Goal: Task Accomplishment & Management: Manage account settings

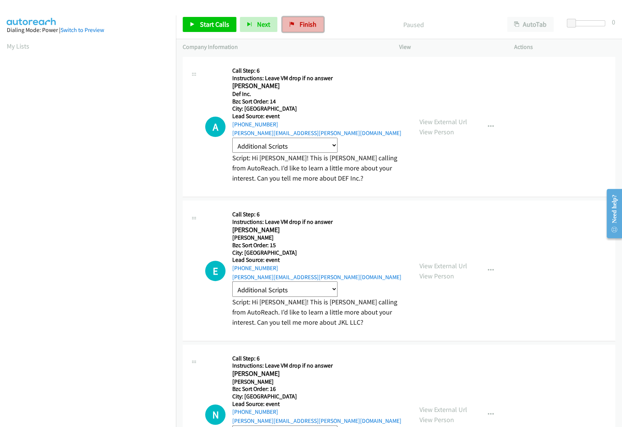
click at [303, 29] on link "Finish" at bounding box center [302, 24] width 41 height 15
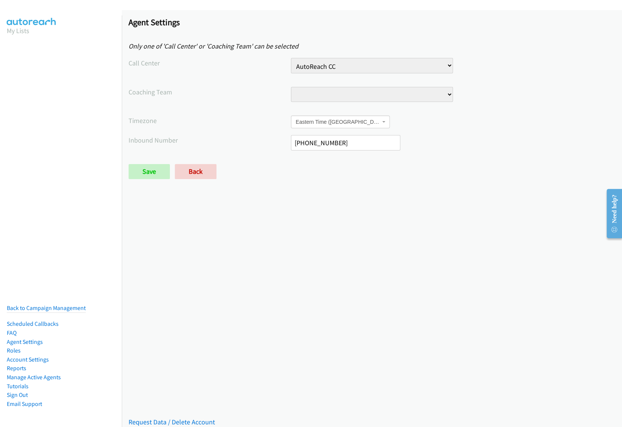
click at [329, 69] on select "AutoReach CC Chi Test Call Center Sales Call Center" at bounding box center [372, 65] width 162 height 15
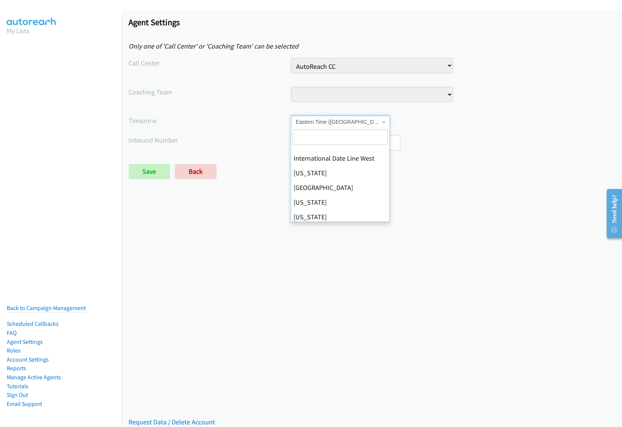
click at [308, 119] on span "Eastern Time (US & Canada)" at bounding box center [338, 122] width 85 height 8
click at [242, 200] on div "Saved Placeholder Agent Settings Only one of 'Call Center' or 'Coaching Team' c…" at bounding box center [372, 218] width 500 height 416
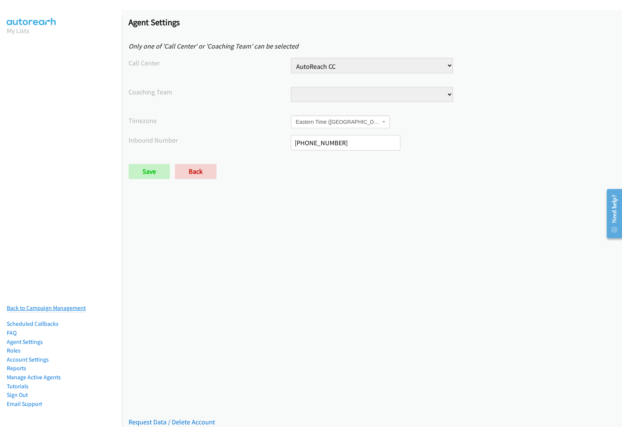
click at [67, 306] on link "Back to Campaign Management" at bounding box center [46, 307] width 79 height 7
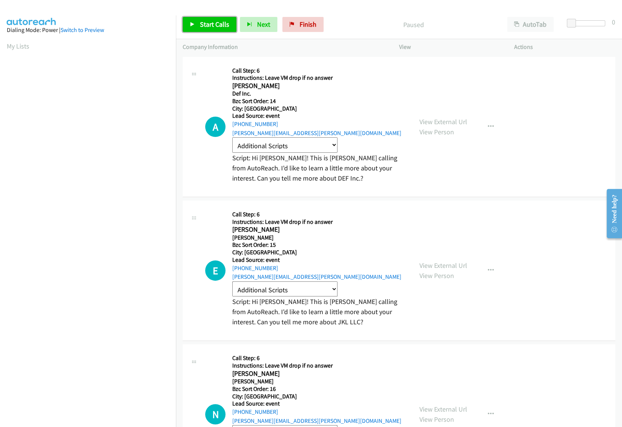
click at [213, 30] on link "Start Calls" at bounding box center [210, 24] width 54 height 15
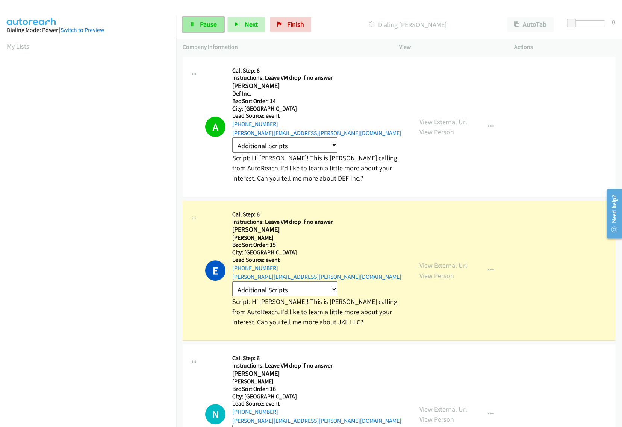
click at [208, 26] on span "Pause" at bounding box center [208, 24] width 17 height 9
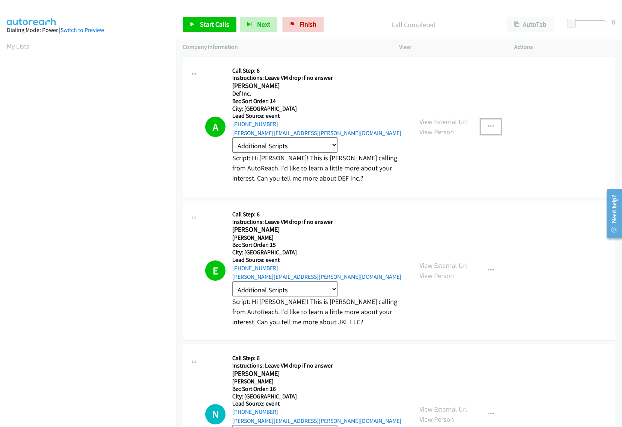
click at [494, 126] on button "button" at bounding box center [491, 126] width 20 height 15
click at [442, 166] on link "Schedule/Manage Callback" at bounding box center [451, 160] width 100 height 15
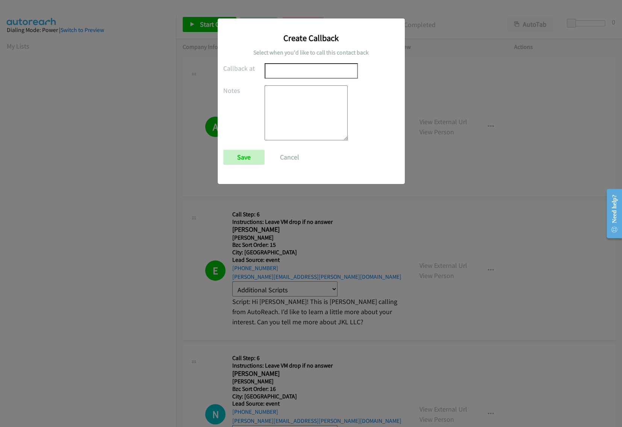
click at [285, 110] on textarea at bounding box center [306, 112] width 83 height 55
type textarea "driving to work"
click at [277, 77] on input "text" at bounding box center [311, 70] width 93 height 15
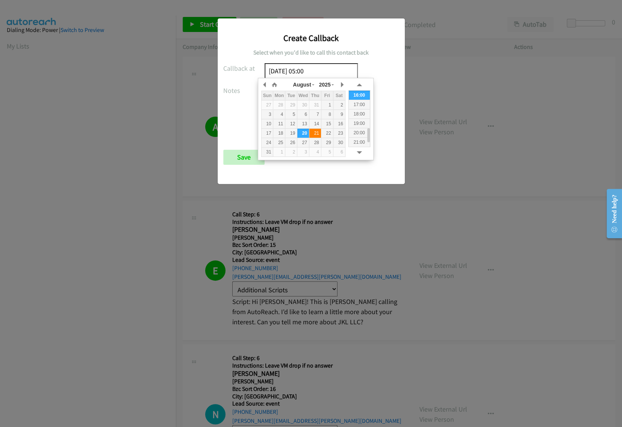
click at [317, 135] on div "21" at bounding box center [315, 133] width 12 height 7
type input "2025/08/21 16:13"
click at [312, 71] on input "2025/08/21 16:13" at bounding box center [311, 70] width 93 height 15
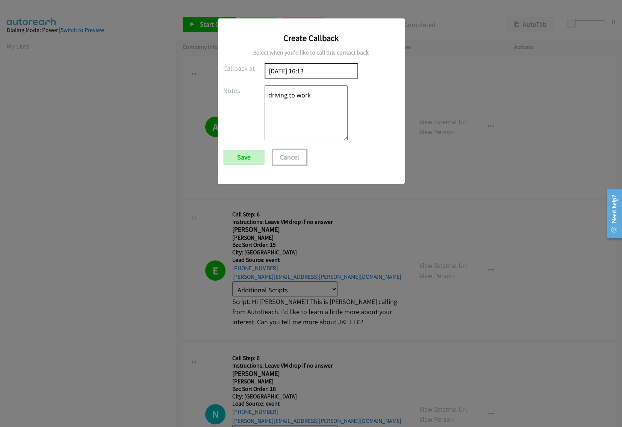
click at [278, 156] on button "Cancel" at bounding box center [289, 157] width 33 height 15
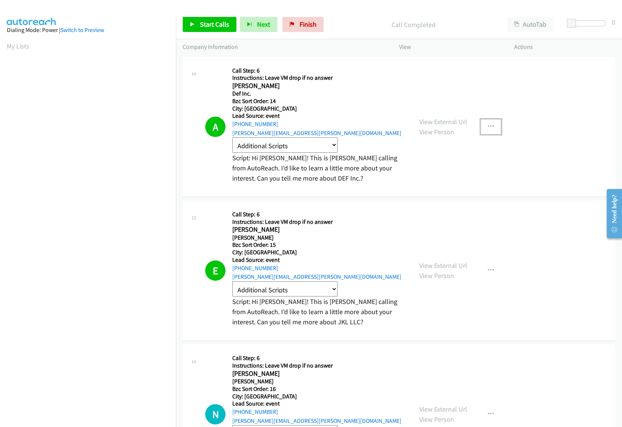
click at [488, 124] on icon "button" at bounding box center [491, 127] width 6 height 6
click at [397, 260] on div at bounding box center [311, 213] width 622 height 427
drag, startPoint x: 570, startPoint y: 24, endPoint x: 575, endPoint y: 25, distance: 4.9
click at [575, 25] on span at bounding box center [576, 23] width 9 height 9
drag, startPoint x: 575, startPoint y: 25, endPoint x: 563, endPoint y: 25, distance: 11.3
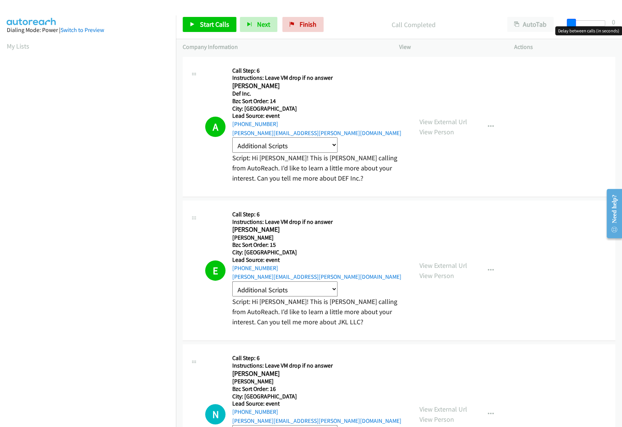
click at [564, 25] on div at bounding box center [588, 26] width 48 height 12
drag, startPoint x: 571, startPoint y: 25, endPoint x: 575, endPoint y: 25, distance: 3.8
click at [575, 25] on span at bounding box center [575, 23] width 9 height 9
click at [295, 27] on link "Finish" at bounding box center [302, 24] width 41 height 15
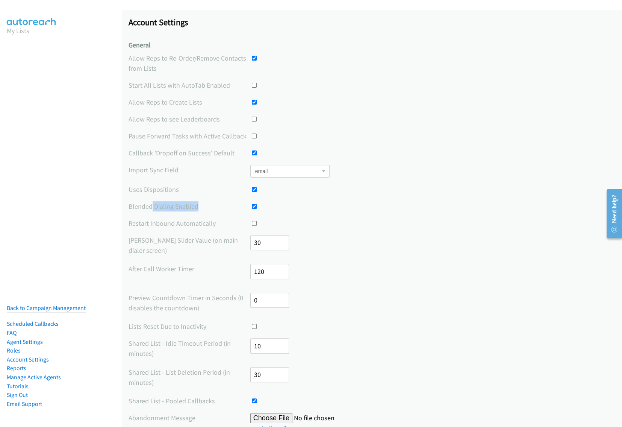
drag, startPoint x: 151, startPoint y: 206, endPoint x: 232, endPoint y: 206, distance: 81.6
click at [232, 206] on label "Blended Dialing Enabled" at bounding box center [190, 206] width 122 height 10
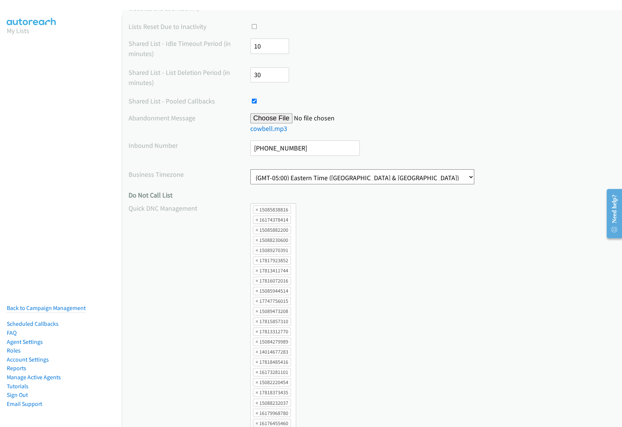
scroll to position [561, 0]
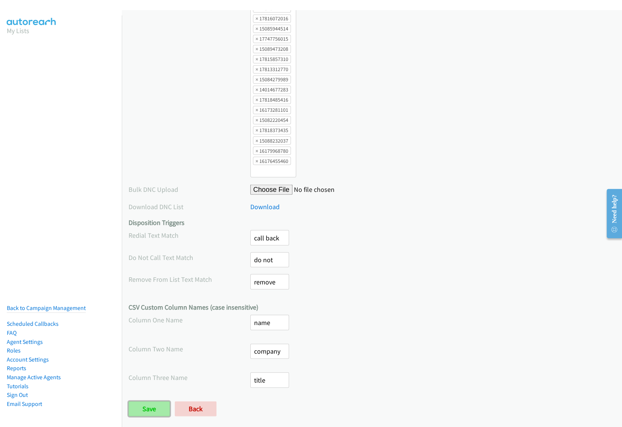
click at [154, 404] on input "Save" at bounding box center [149, 408] width 41 height 15
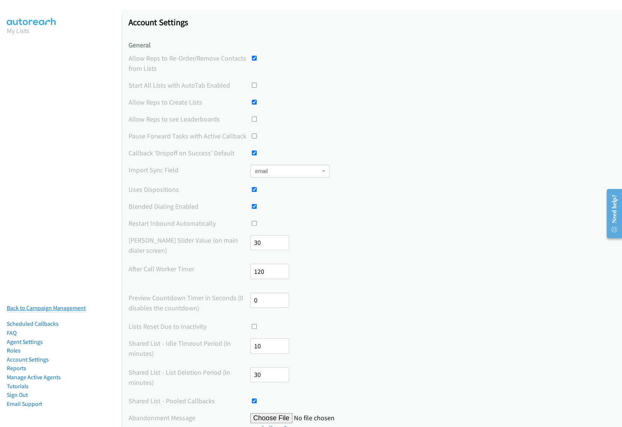
click at [55, 305] on link "Back to Campaign Management" at bounding box center [46, 307] width 79 height 7
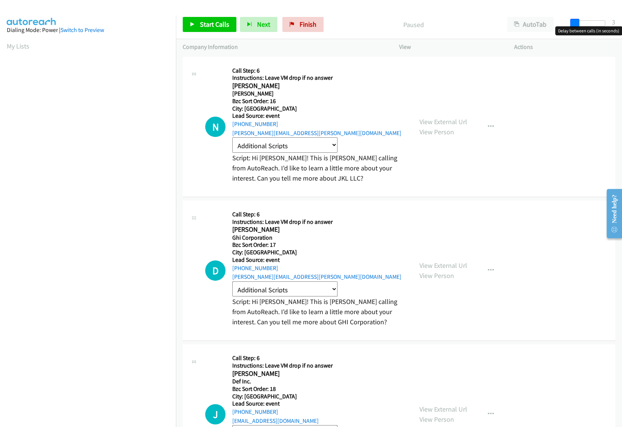
drag, startPoint x: 572, startPoint y: 22, endPoint x: 575, endPoint y: 29, distance: 7.3
click at [575, 29] on body "Start Calls Pause Next Finish Paused AutoTab AutoTab 3 Company Information Info…" at bounding box center [311, 18] width 622 height 36
click at [304, 31] on link "Finish" at bounding box center [302, 24] width 41 height 15
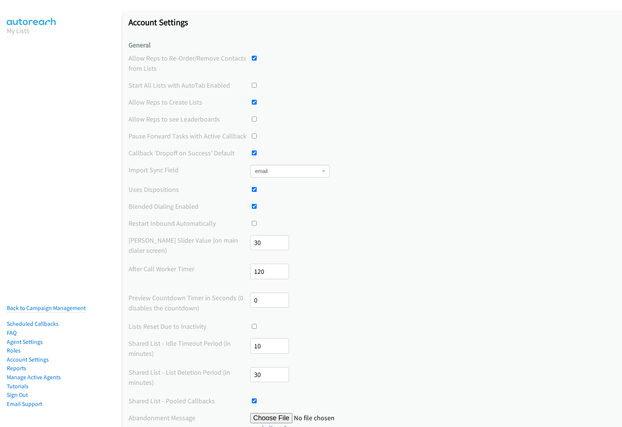
click at [253, 223] on input "checkbox" at bounding box center [254, 223] width 5 height 5
checkbox input "true"
drag, startPoint x: 130, startPoint y: 225, endPoint x: 256, endPoint y: 224, distance: 125.9
click at [256, 224] on div "Restart Inbound Automatically" at bounding box center [372, 223] width 487 height 10
click at [257, 224] on div at bounding box center [432, 223] width 365 height 10
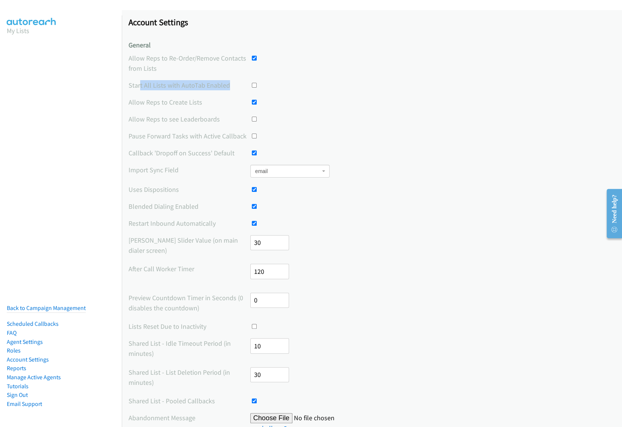
drag, startPoint x: 139, startPoint y: 88, endPoint x: 237, endPoint y: 89, distance: 98.1
click at [237, 89] on label "Start All Lists with AutoTab Enabled" at bounding box center [190, 85] width 122 height 10
drag, startPoint x: 139, startPoint y: 118, endPoint x: 230, endPoint y: 121, distance: 91.4
click at [230, 121] on label "Allow Reps to see Leaderboards" at bounding box center [190, 119] width 122 height 10
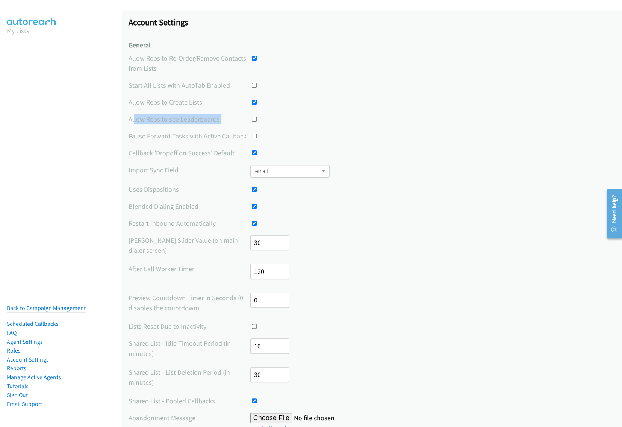
drag, startPoint x: 134, startPoint y: 121, endPoint x: 234, endPoint y: 126, distance: 100.5
click at [197, 122] on label "Allow Reps to see Leaderboards" at bounding box center [190, 119] width 122 height 10
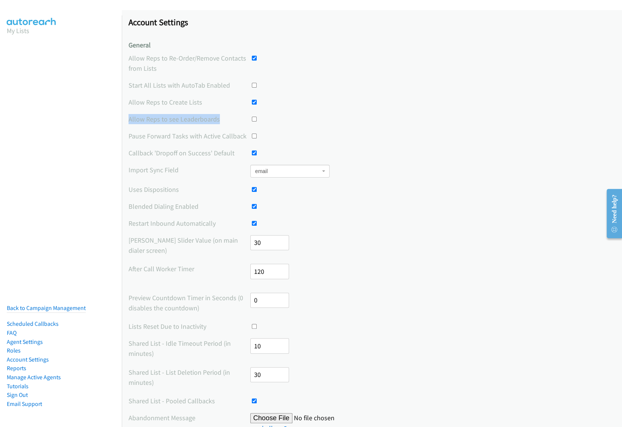
click at [197, 122] on label "Allow Reps to see Leaderboards" at bounding box center [190, 119] width 122 height 10
drag, startPoint x: 188, startPoint y: 324, endPoint x: 220, endPoint y: 330, distance: 32.7
click at [220, 331] on label "Lists Reset Due to Inactivity" at bounding box center [190, 326] width 122 height 10
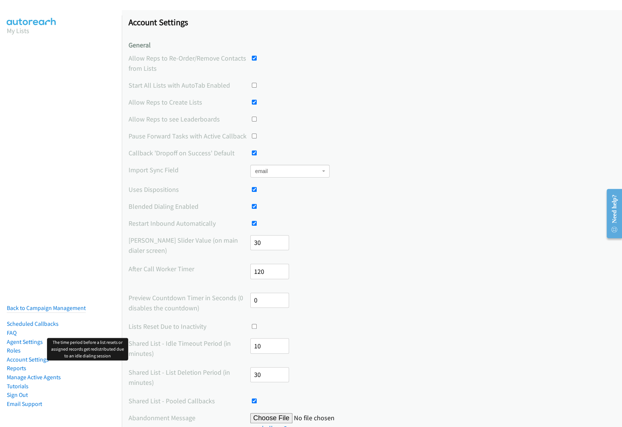
click at [227, 338] on label "Shared List - Idle Timeout Period (in minutes)" at bounding box center [190, 348] width 122 height 20
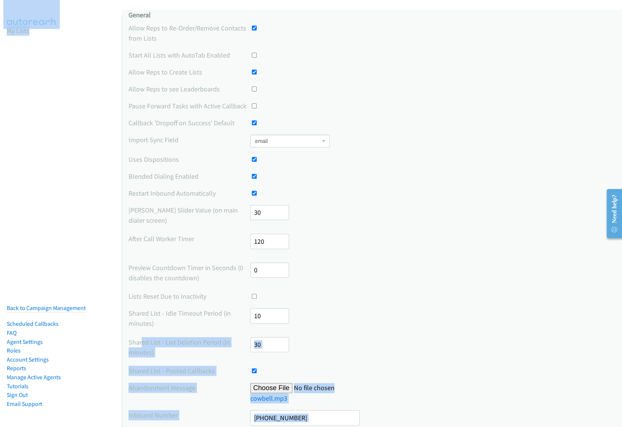
drag, startPoint x: 91, startPoint y: 287, endPoint x: 145, endPoint y: 346, distance: 80.3
click at [145, 36] on main "Placeholder Account Settings General Allow Reps to Re-Order/Remove Contacts fro…" at bounding box center [311, 18] width 622 height 36
click at [145, 346] on label "Shared List - List Deletion Period (in minutes)" at bounding box center [190, 347] width 122 height 20
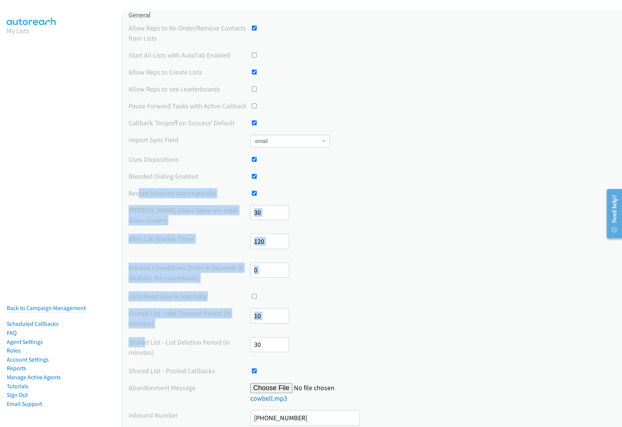
drag, startPoint x: 145, startPoint y: 346, endPoint x: 139, endPoint y: 180, distance: 166.2
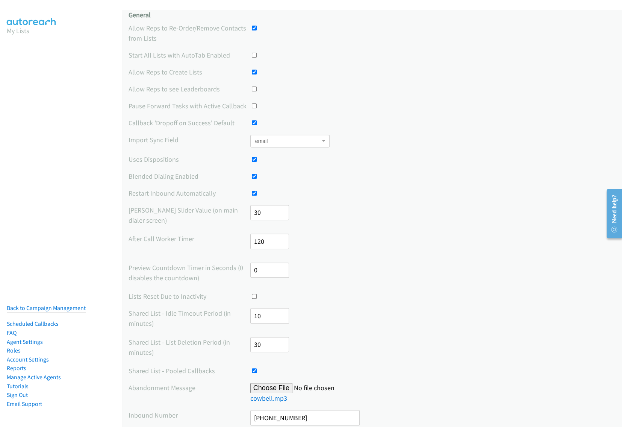
click at [139, 180] on label "Blended Dialing Enabled" at bounding box center [190, 176] width 122 height 10
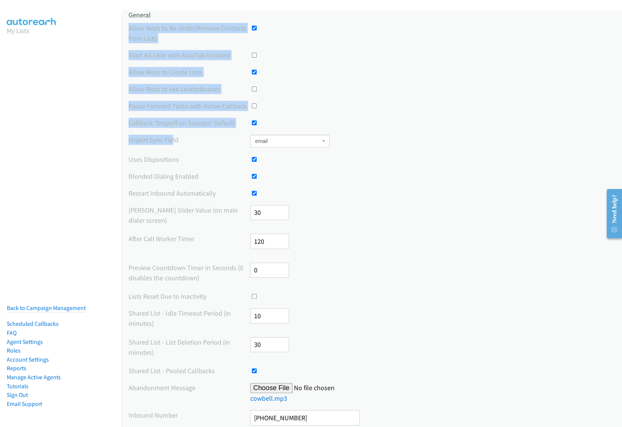
drag, startPoint x: 133, startPoint y: 19, endPoint x: 174, endPoint y: 143, distance: 130.3
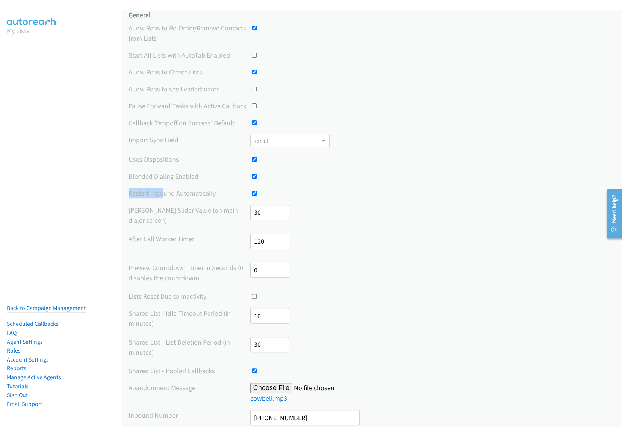
click at [165, 188] on label "Restart Inbound Automatically" at bounding box center [190, 193] width 122 height 10
click at [139, 224] on label "Max Delay Slider Value (on main dialer screen)" at bounding box center [190, 215] width 122 height 20
click at [25, 28] on link "My Lists" at bounding box center [18, 30] width 23 height 9
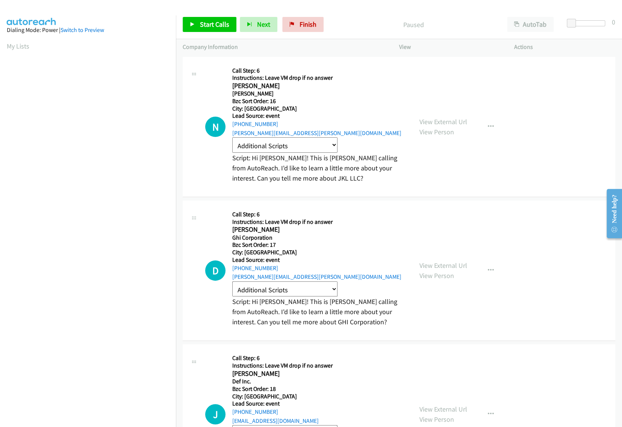
click at [366, 76] on h5 "Instructions: Leave VM drop if no answer" at bounding box center [319, 78] width 174 height 8
click at [444, 133] on link "View Person" at bounding box center [436, 131] width 35 height 9
click at [300, 21] on span "Finish" at bounding box center [308, 24] width 17 height 9
